Goal: Information Seeking & Learning: Learn about a topic

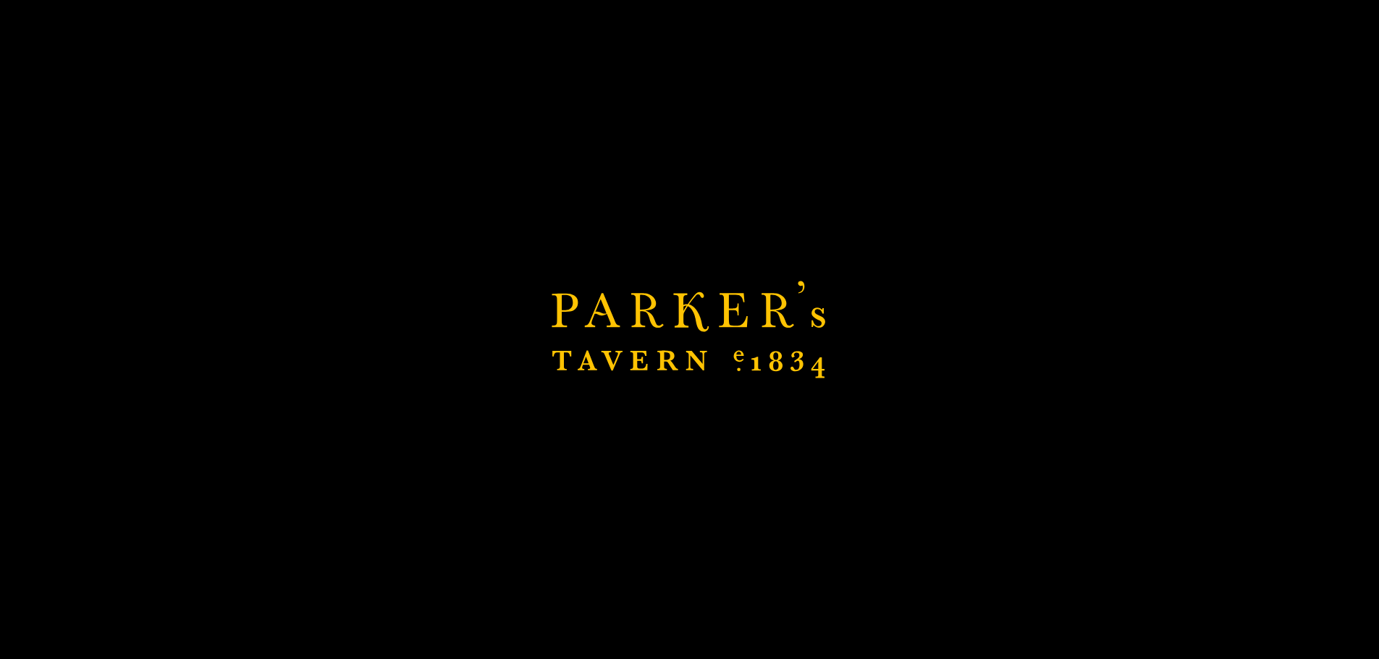
scroll to position [3, 0]
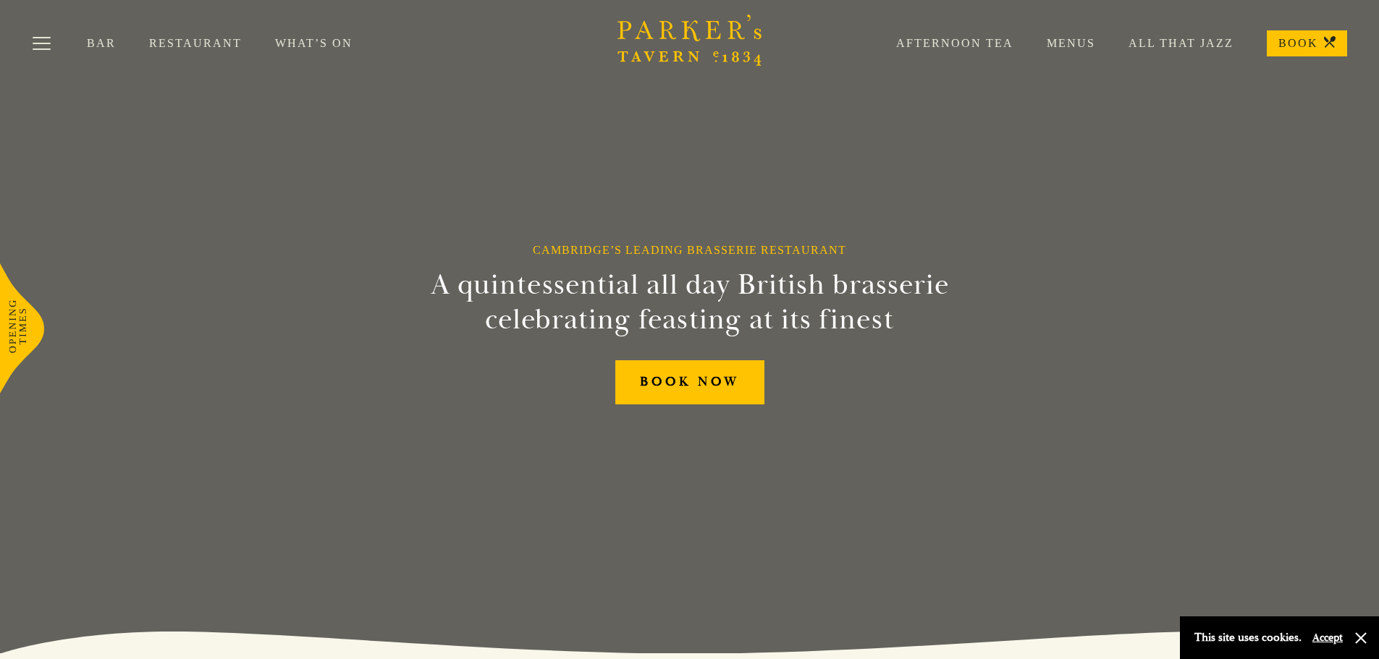
click at [164, 43] on link "Restaurant" at bounding box center [212, 43] width 126 height 14
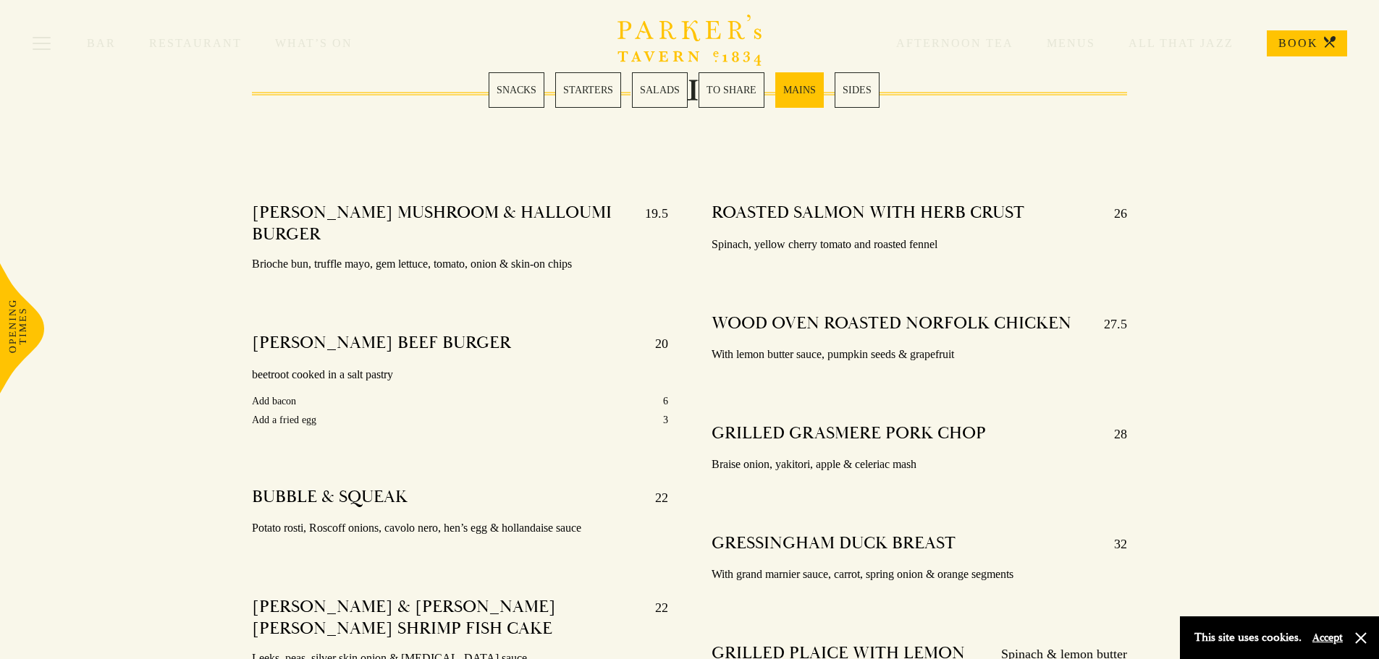
scroll to position [2461, 0]
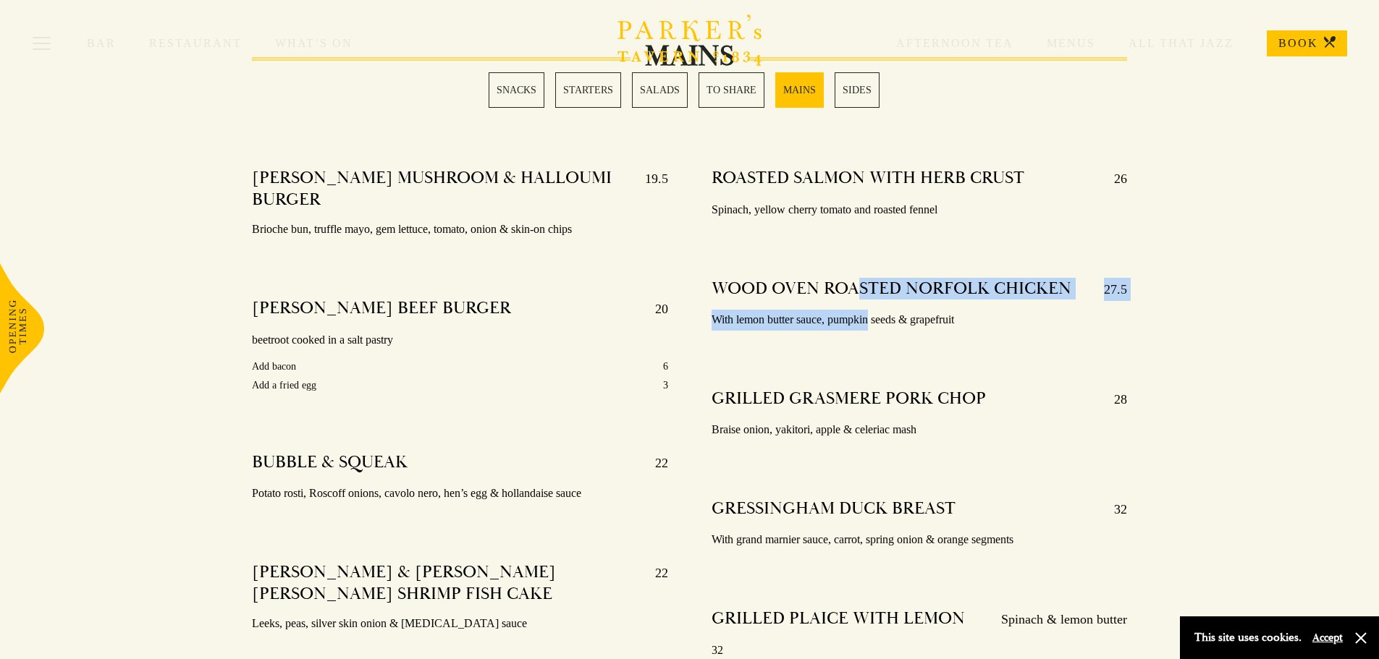
drag, startPoint x: 858, startPoint y: 289, endPoint x: 872, endPoint y: 329, distance: 42.8
click at [872, 329] on div "WOOD OVEN ROASTED NORFOLK CHICKEN 27.5 With lemon butter sauce, pumpkin seeds &…" at bounding box center [919, 305] width 416 height 74
click at [872, 329] on p "With lemon butter sauce, pumpkin seeds & grapefruit" at bounding box center [919, 320] width 416 height 21
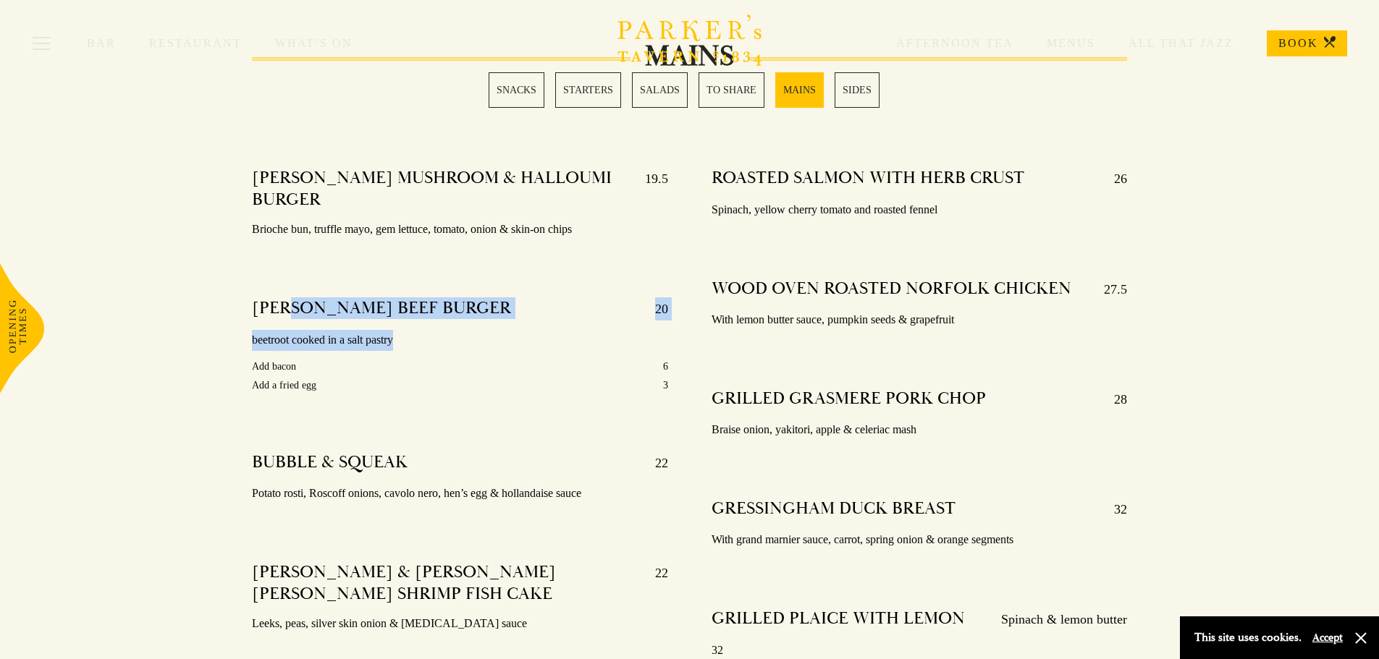
drag, startPoint x: 295, startPoint y: 274, endPoint x: 434, endPoint y: 314, distance: 144.6
click at [434, 314] on div "PARKER’S BEEF BURGER 20 beetroot cooked in a salt pastry Add bacon 6 Add a frie…" at bounding box center [460, 346] width 416 height 118
click at [434, 330] on p "beetroot cooked in a salt pastry" at bounding box center [460, 340] width 416 height 21
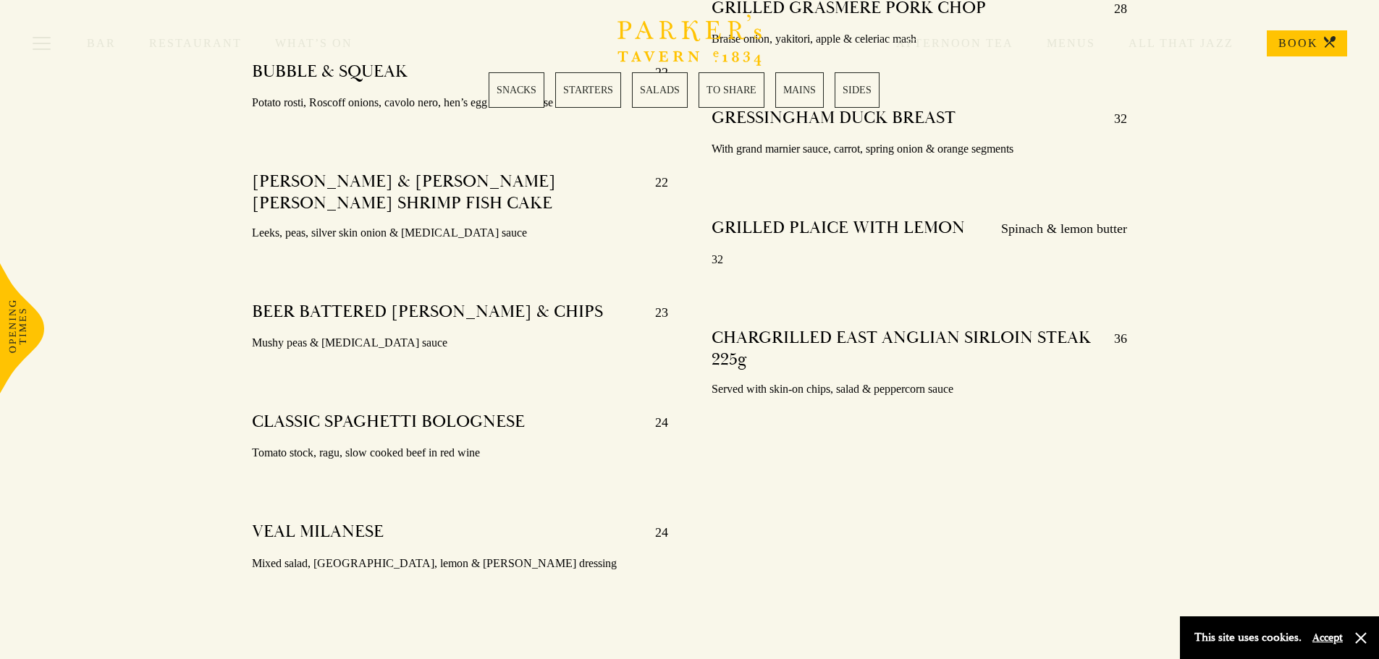
scroll to position [2750, 0]
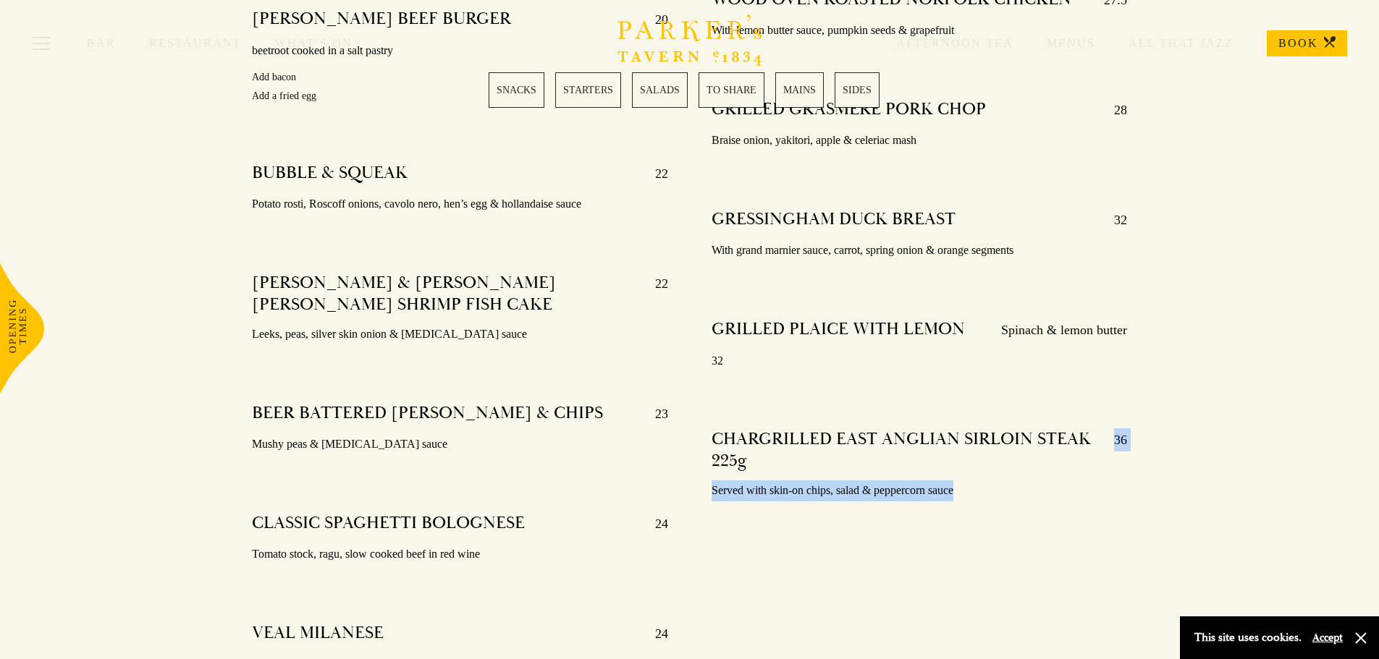
drag, startPoint x: 937, startPoint y: 452, endPoint x: 958, endPoint y: 484, distance: 38.4
click at [958, 484] on div "CHARGRILLED EAST ANGLIAN SIRLOIN STEAK 225g 36 Served with skin-on chips, salad…" at bounding box center [919, 465] width 416 height 94
click at [725, 462] on h4 "CHARGRILLED EAST ANGLIAN SIRLOIN STEAK 225g" at bounding box center [905, 449] width 389 height 43
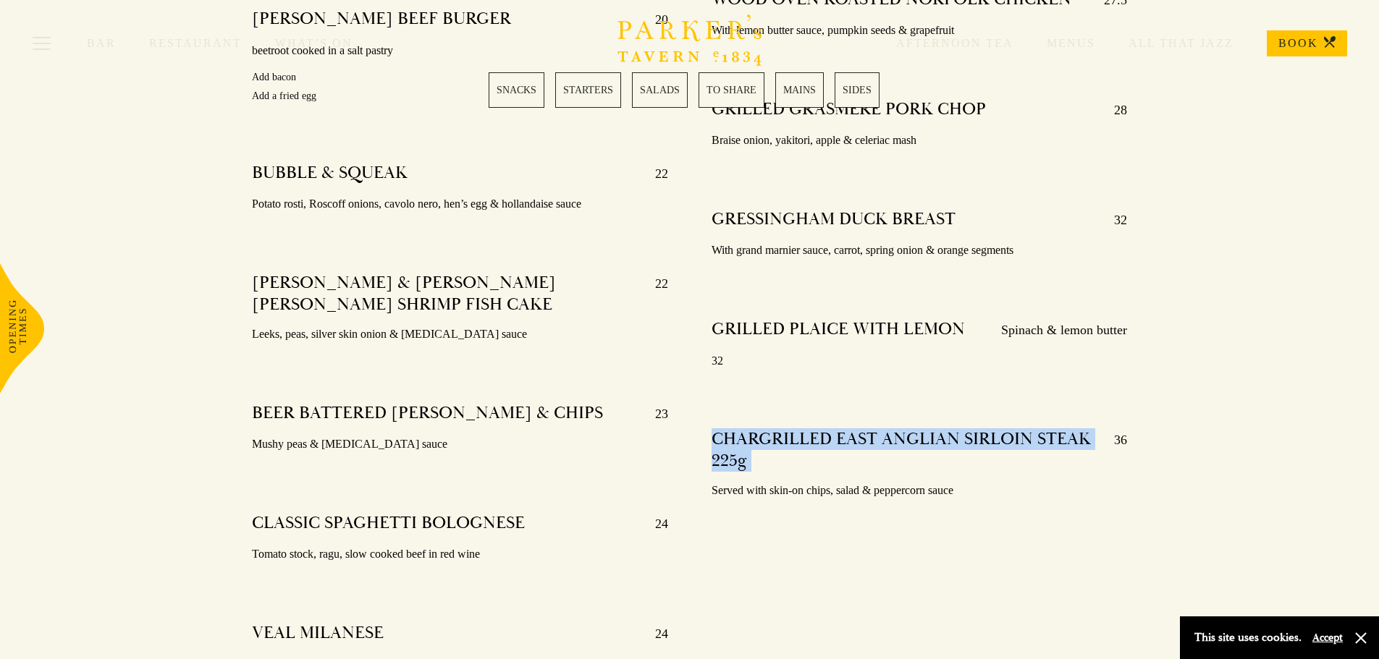
click at [725, 462] on h4 "CHARGRILLED EAST ANGLIAN SIRLOIN STEAK 225g" at bounding box center [905, 449] width 389 height 43
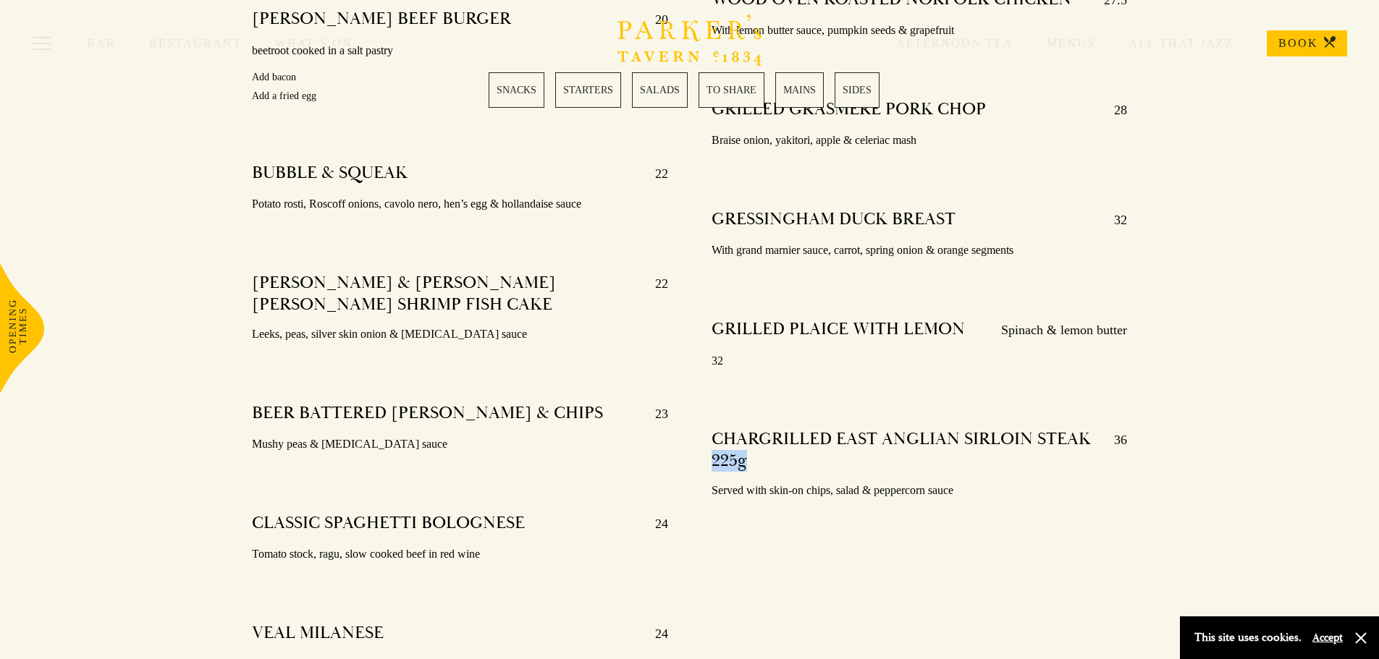
click at [725, 462] on h4 "CHARGRILLED EAST ANGLIAN SIRLOIN STEAK 225g" at bounding box center [905, 449] width 389 height 43
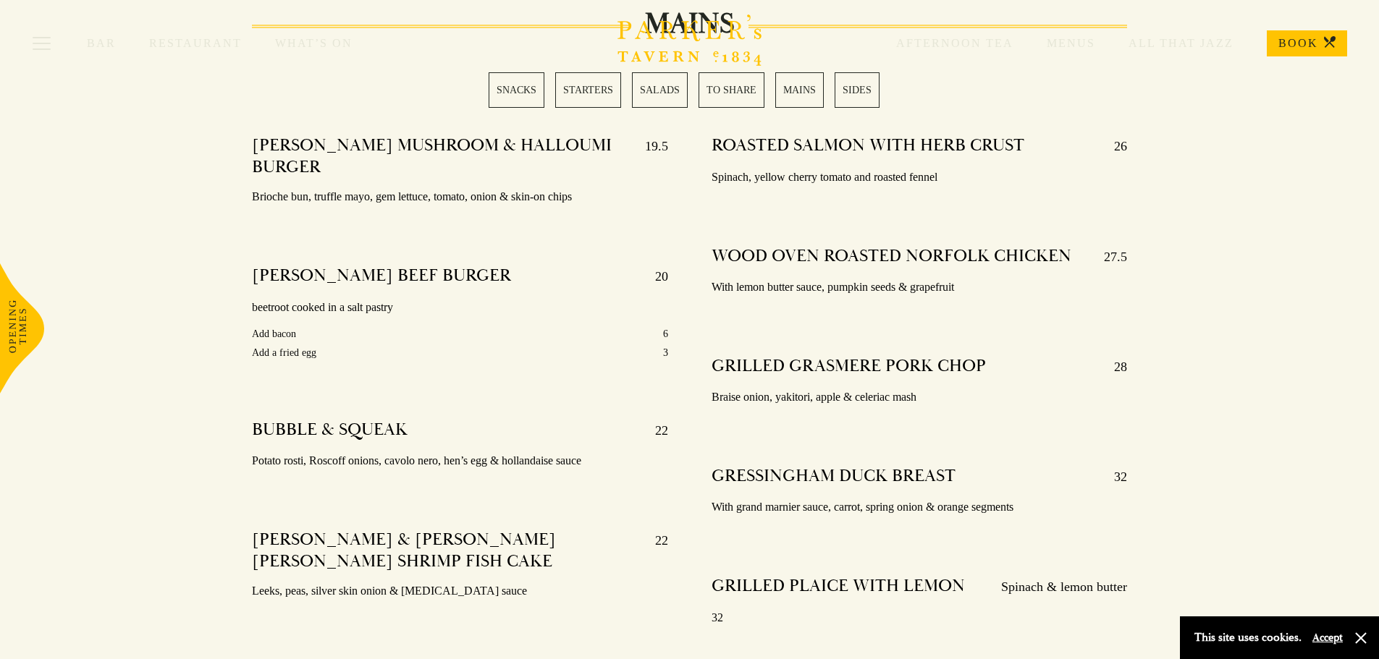
scroll to position [2461, 0]
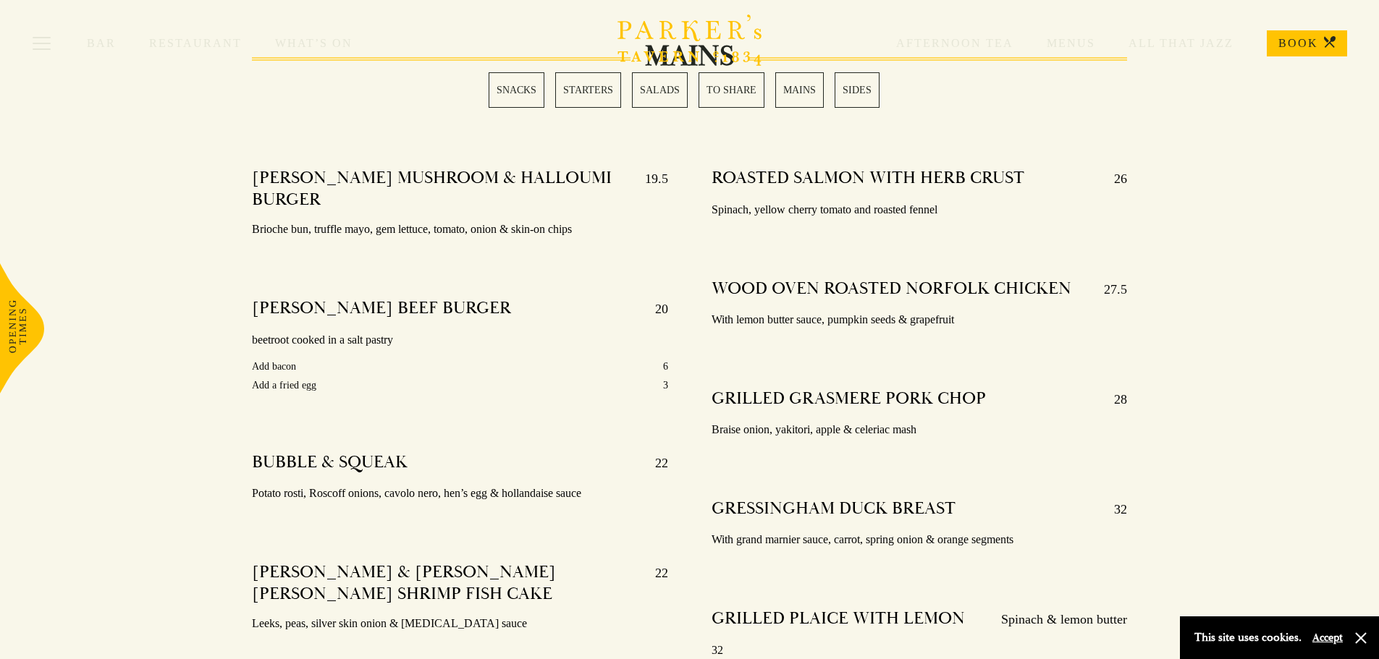
click at [966, 278] on h4 "WOOD OVEN ROASTED NORFOLK CHICKEN" at bounding box center [891, 289] width 360 height 23
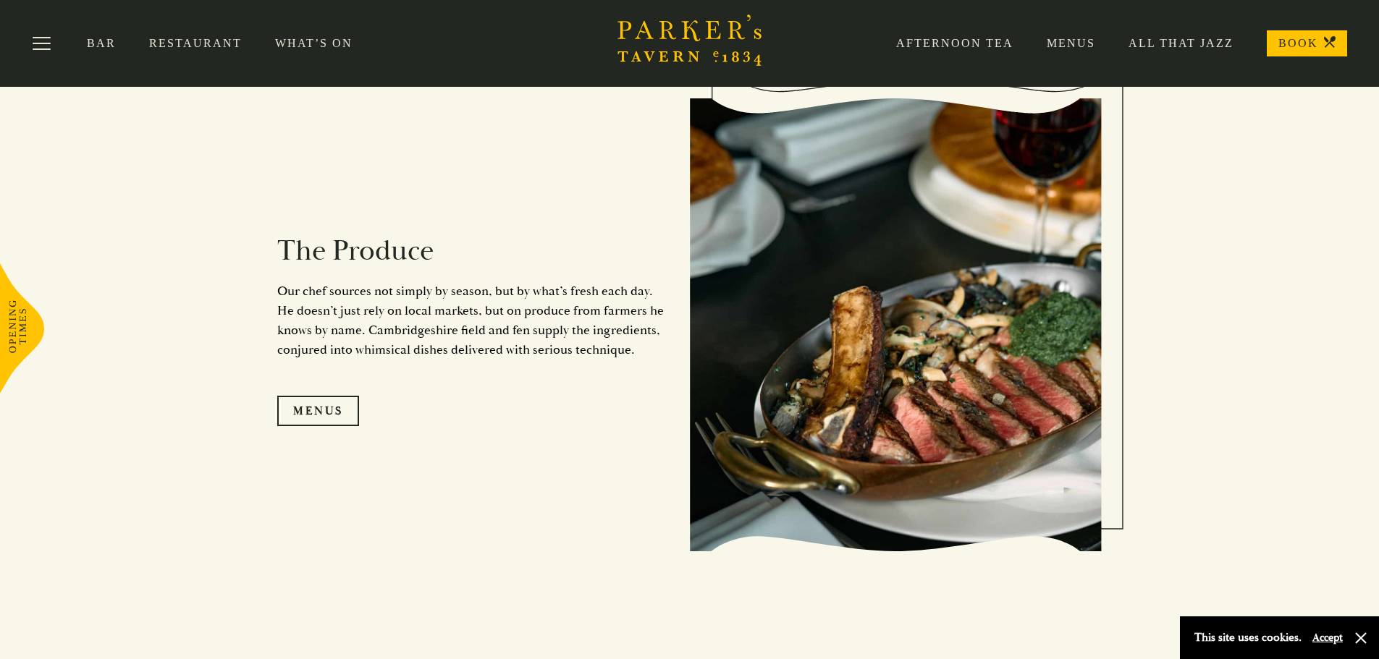
scroll to position [1303, 0]
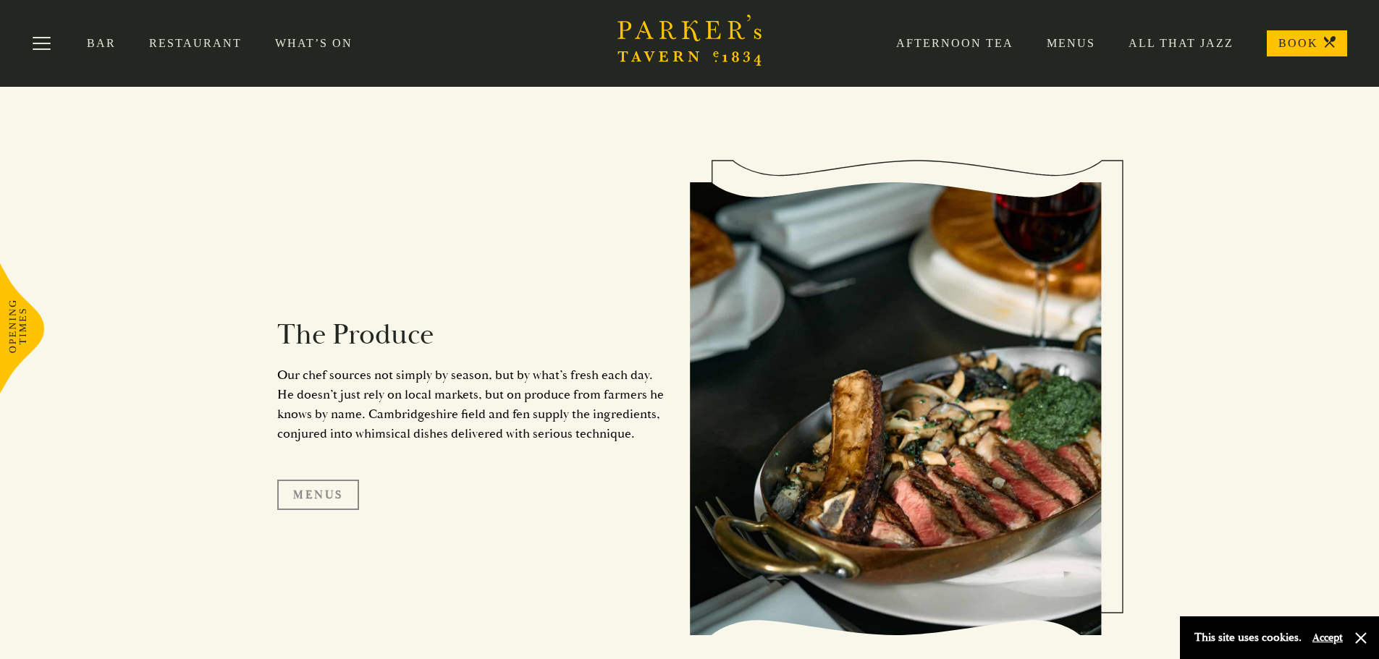
click at [331, 492] on link "Menus" at bounding box center [318, 495] width 82 height 30
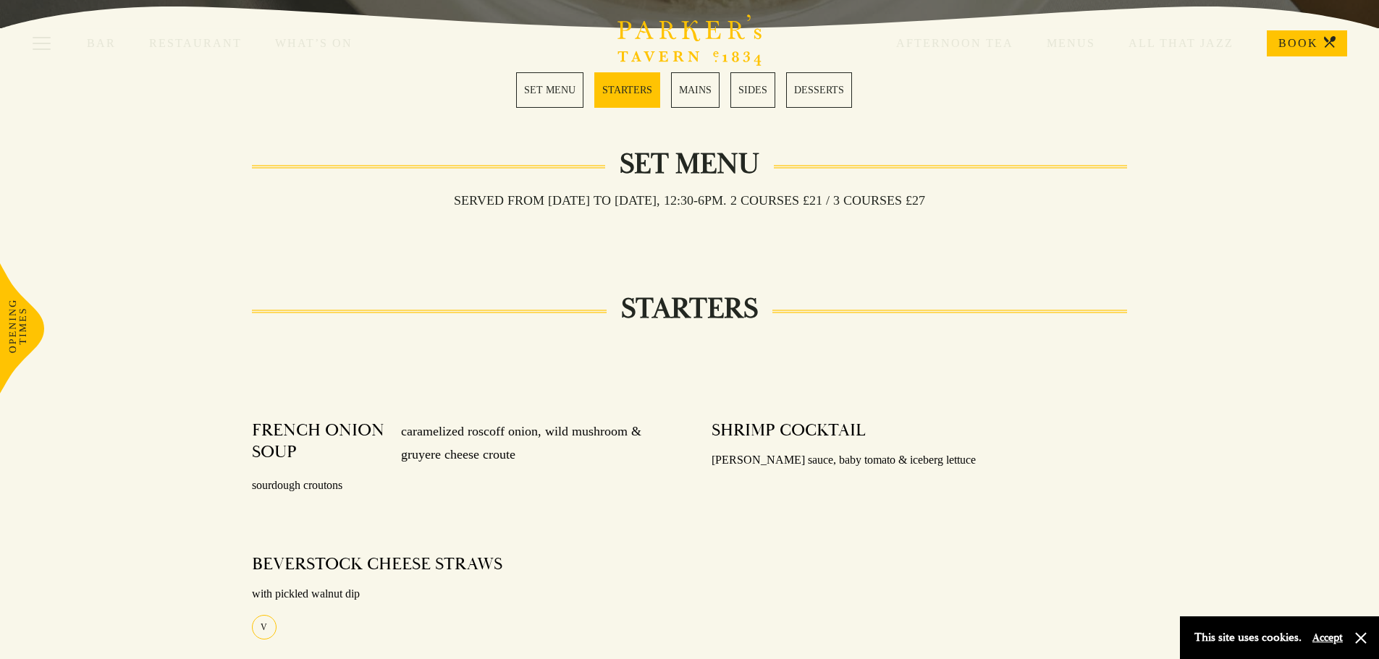
scroll to position [434, 0]
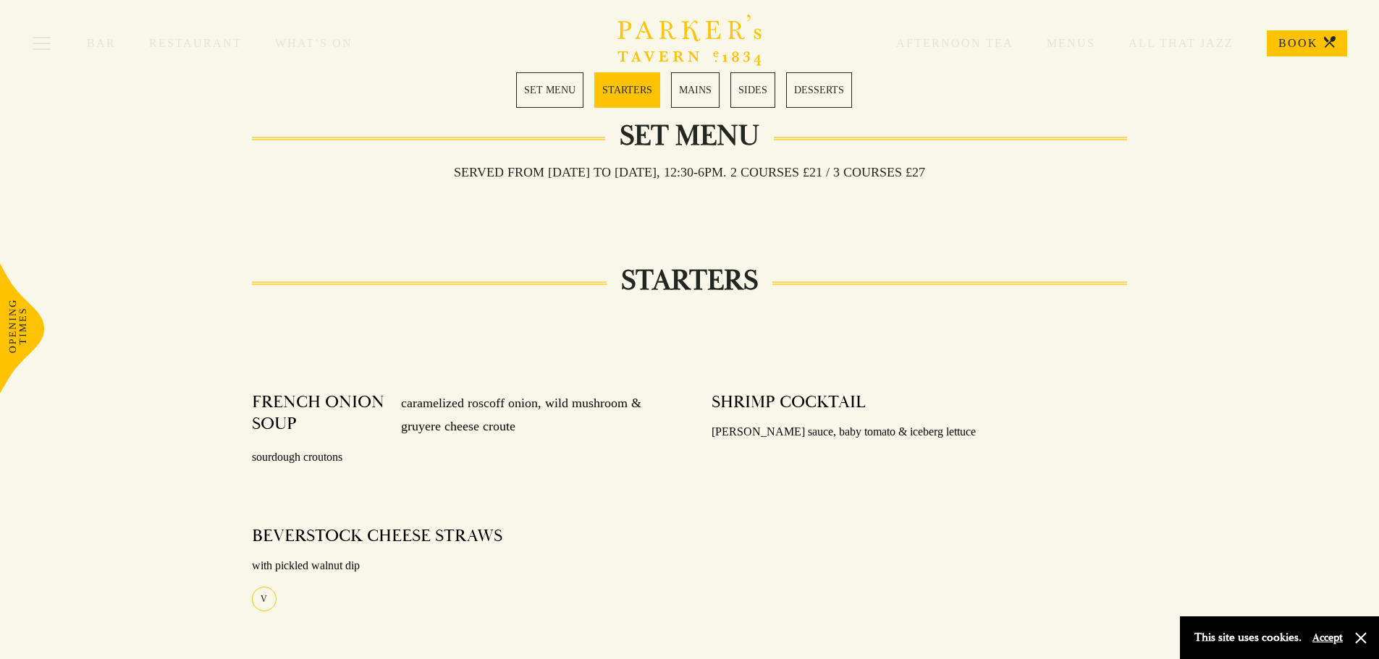
click at [549, 84] on div "Bar Restaurant What’s On Afternoon Tea Menus All That Jazz BOOK" at bounding box center [689, 43] width 1379 height 87
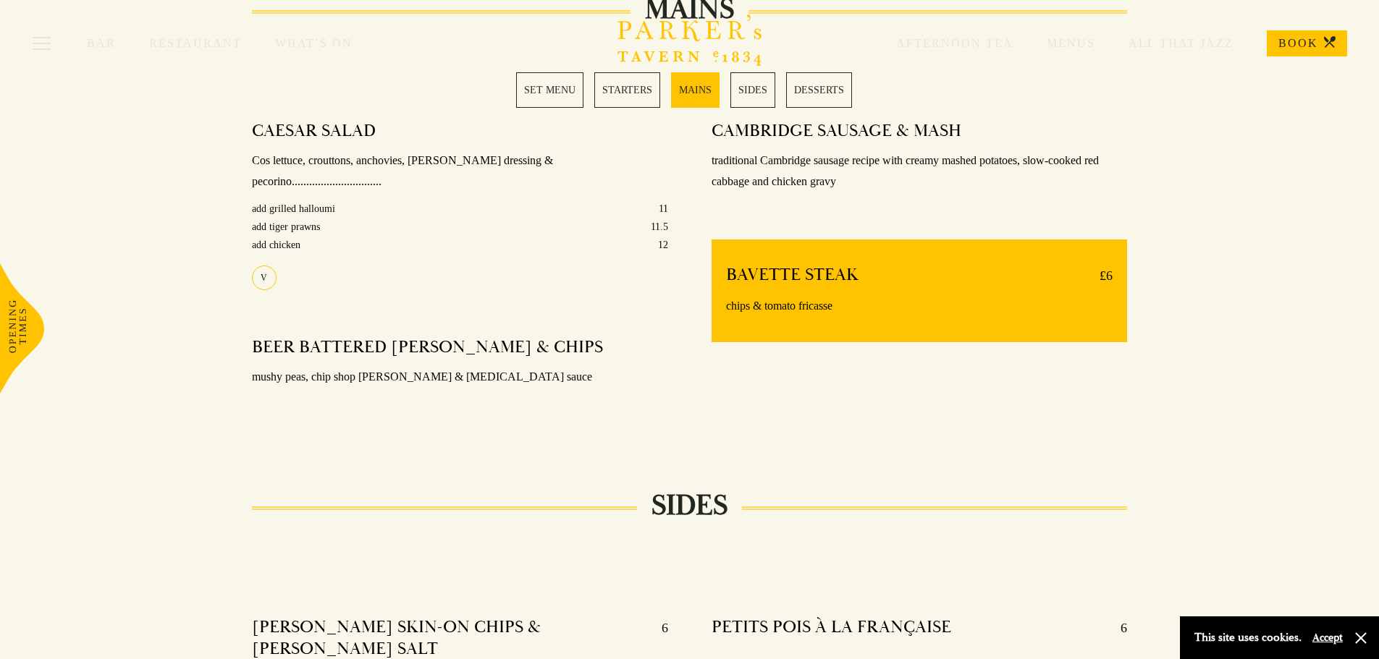
scroll to position [1013, 0]
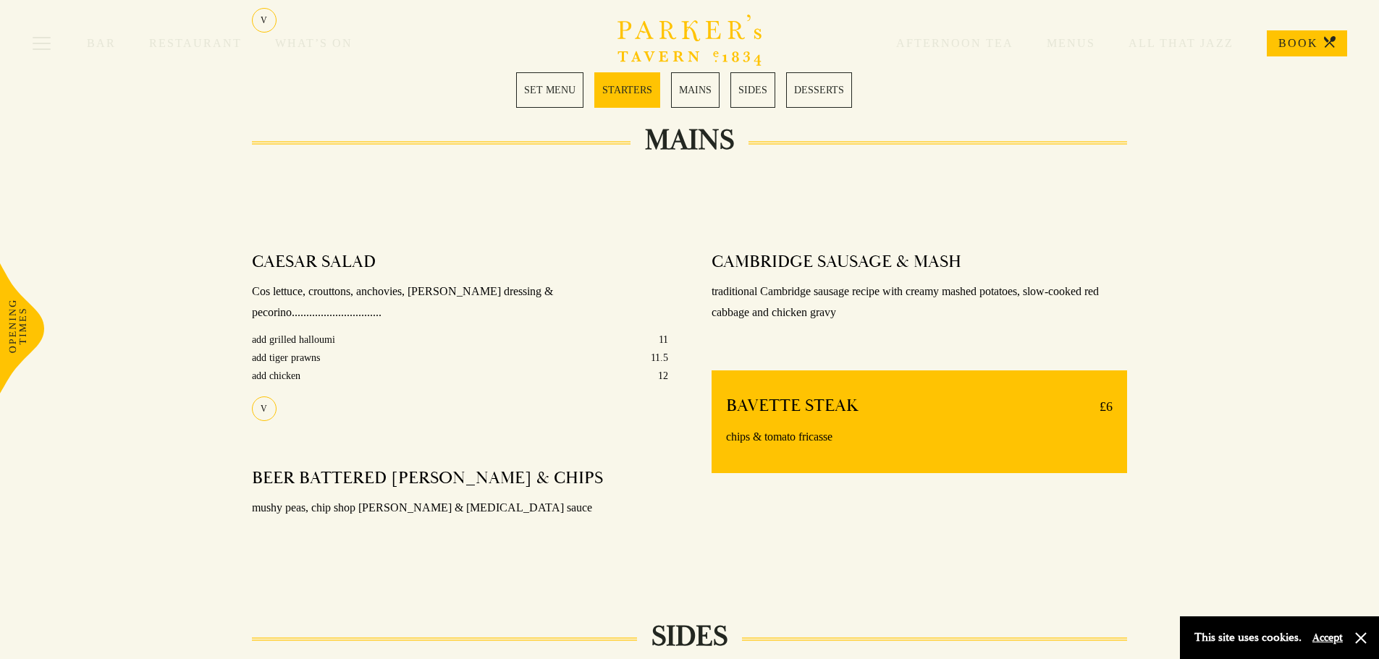
click at [682, 80] on div "Bar Restaurant What’s On Afternoon Tea Menus All That Jazz BOOK" at bounding box center [689, 43] width 1379 height 87
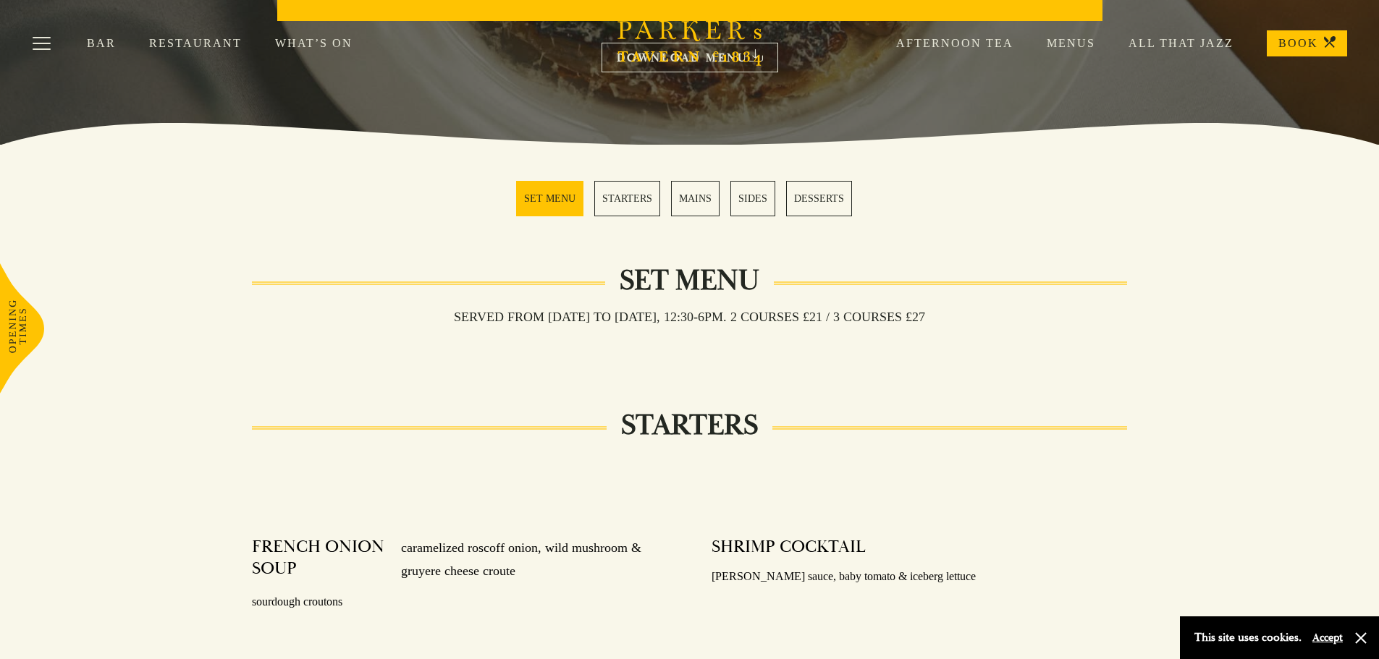
click at [186, 35] on div "Bar Restaurant What’s On Afternoon Tea Menus All That Jazz BOOK" at bounding box center [689, 43] width 1379 height 87
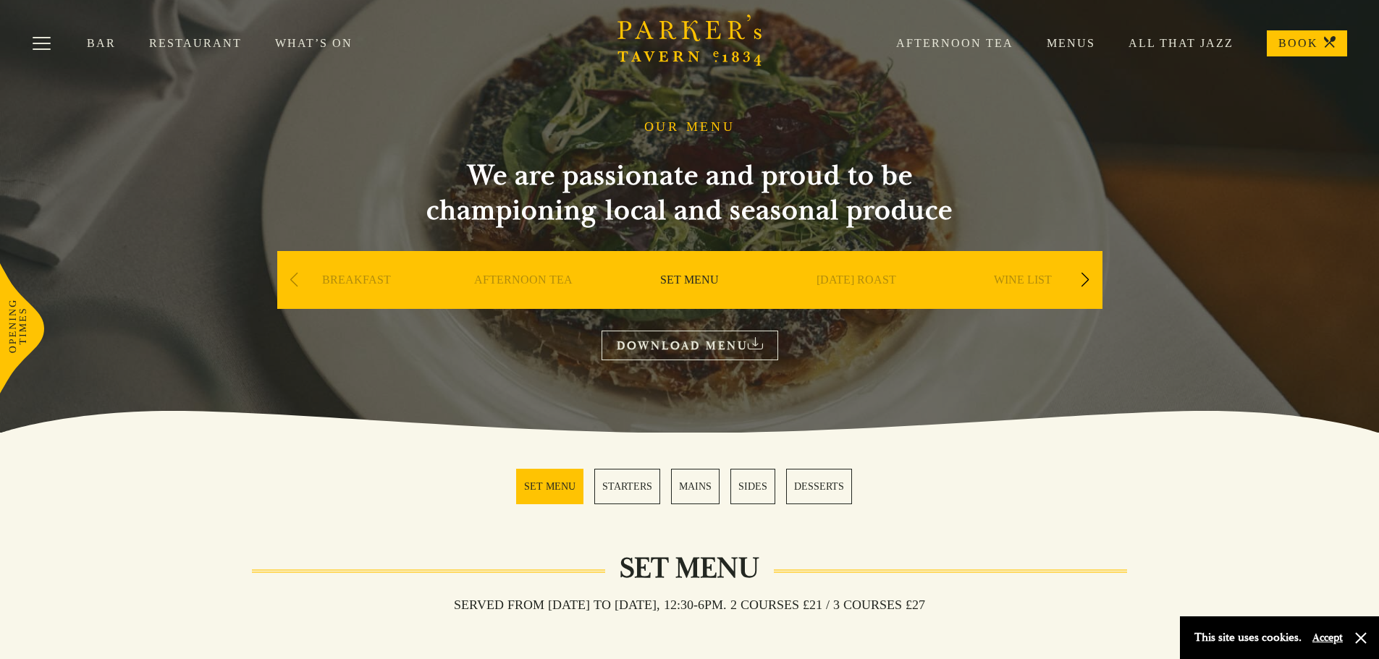
scroll to position [0, 0]
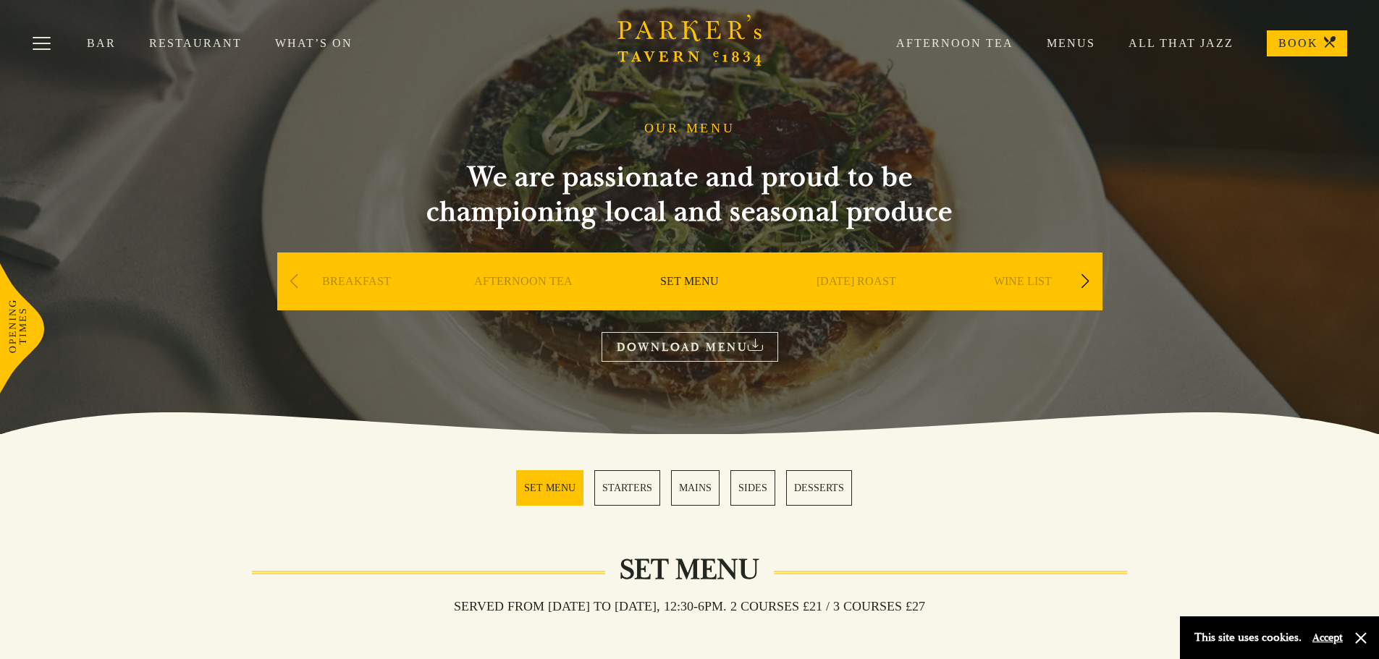
click at [1082, 273] on div "Next slide" at bounding box center [1086, 282] width 20 height 32
click at [866, 278] on link "A LA CARTE" at bounding box center [855, 303] width 67 height 58
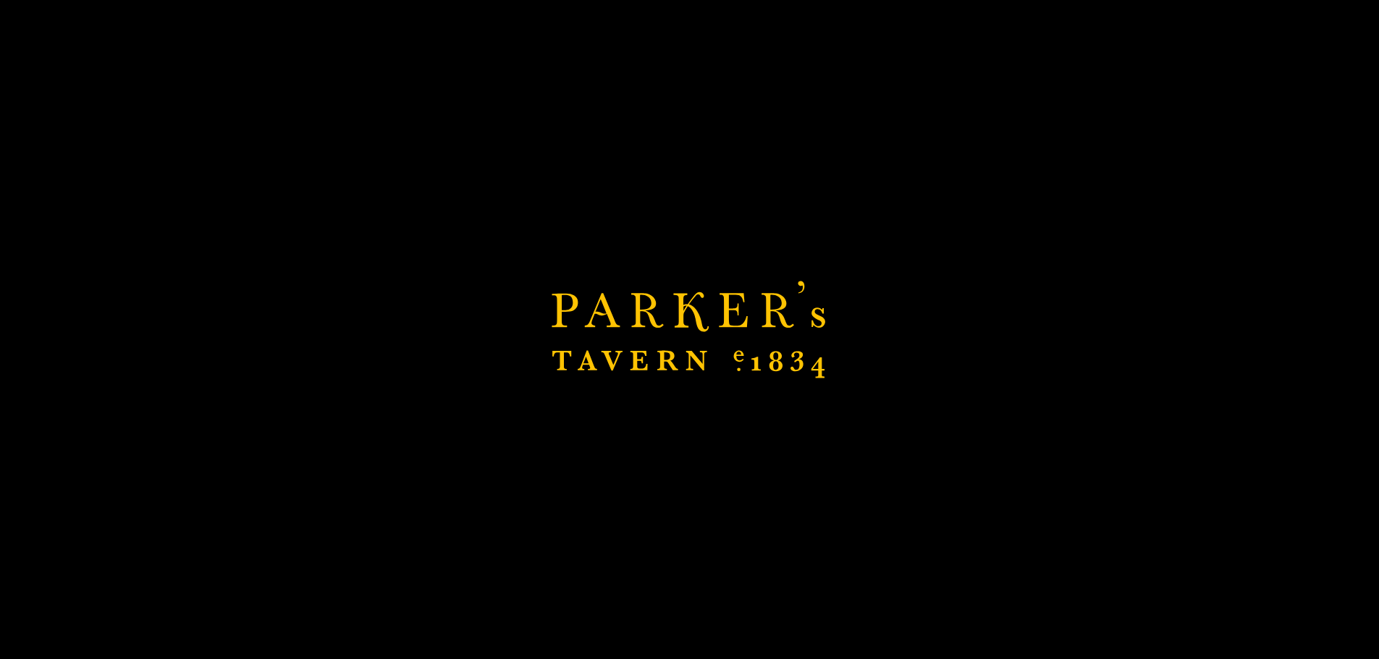
scroll to position [290, 0]
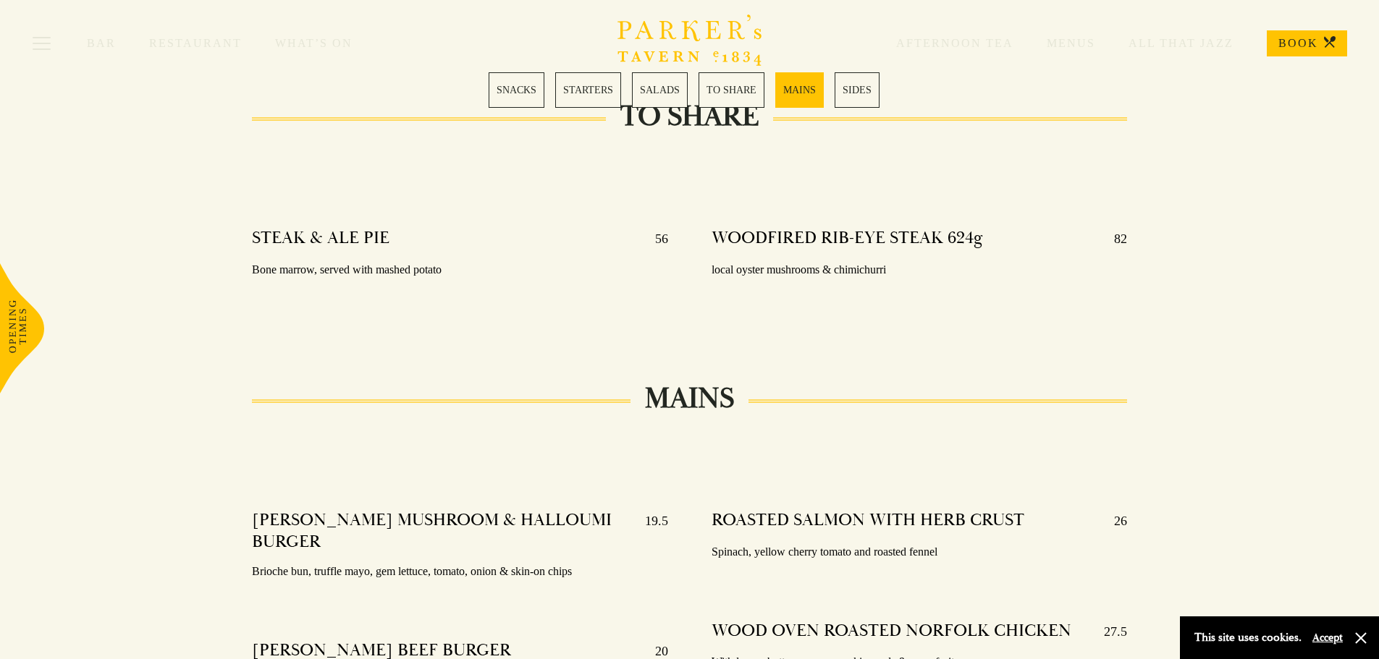
scroll to position [2171, 0]
